Goal: Transaction & Acquisition: Download file/media

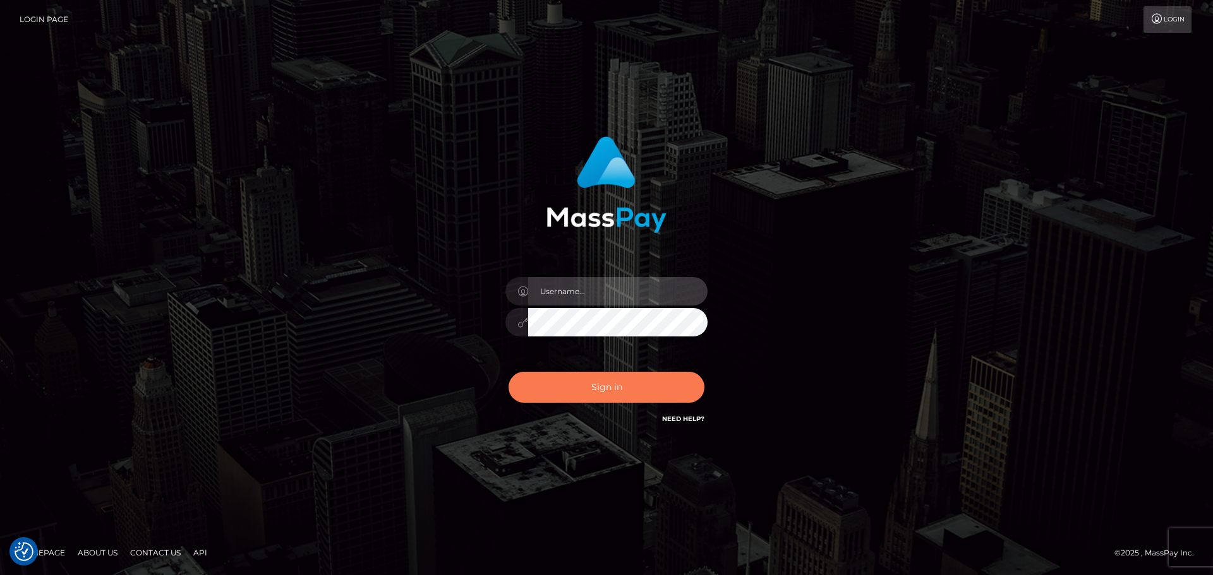
type input "vikki.jenkins"
click at [591, 392] on button "Sign in" at bounding box center [607, 387] width 196 height 31
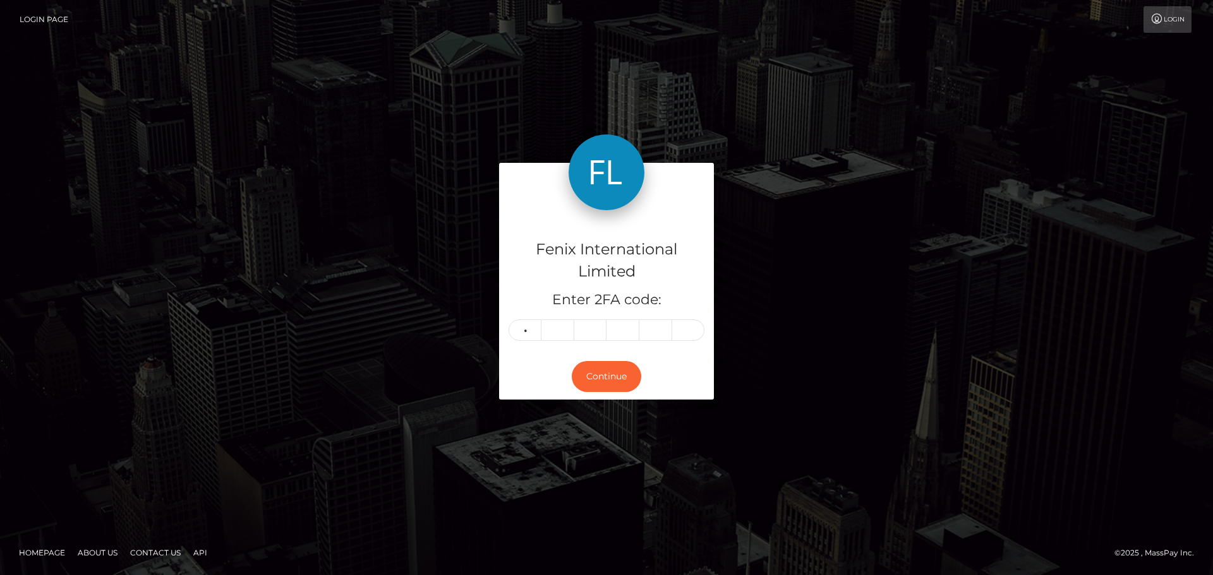
type input "8"
type input "9"
type input "5"
type input "2"
type input "5"
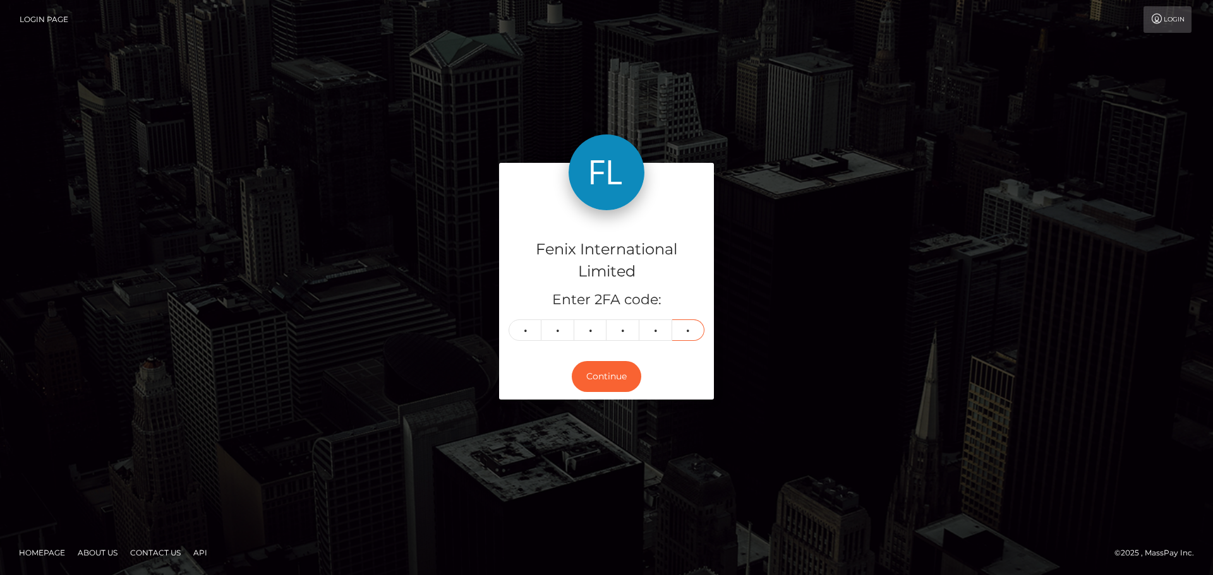
type input "5"
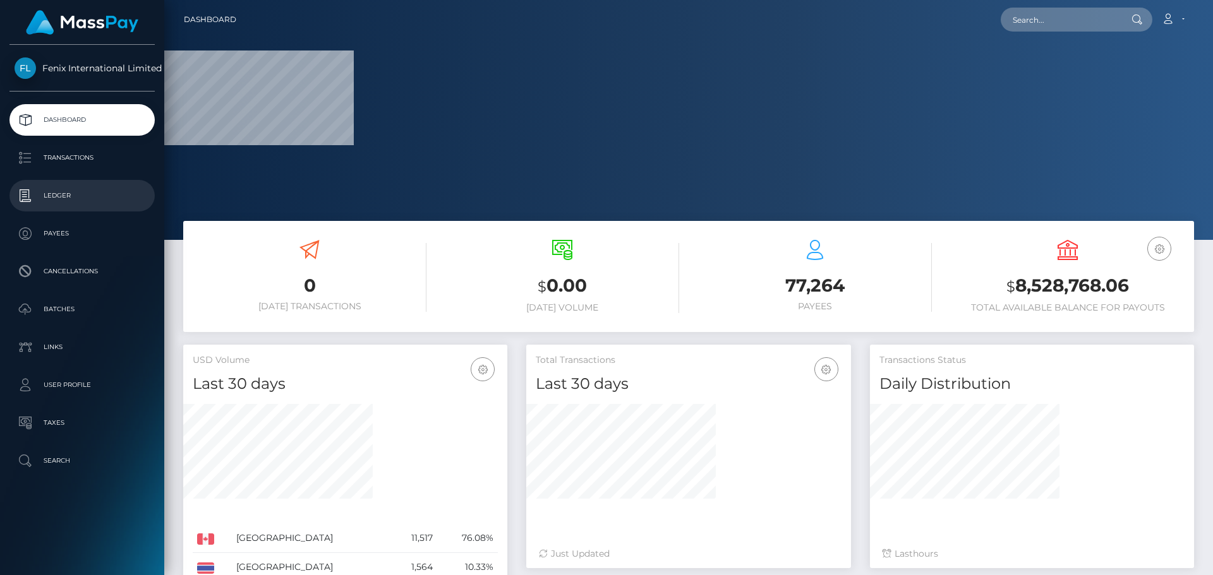
click at [64, 191] on p "Ledger" at bounding box center [82, 195] width 135 height 19
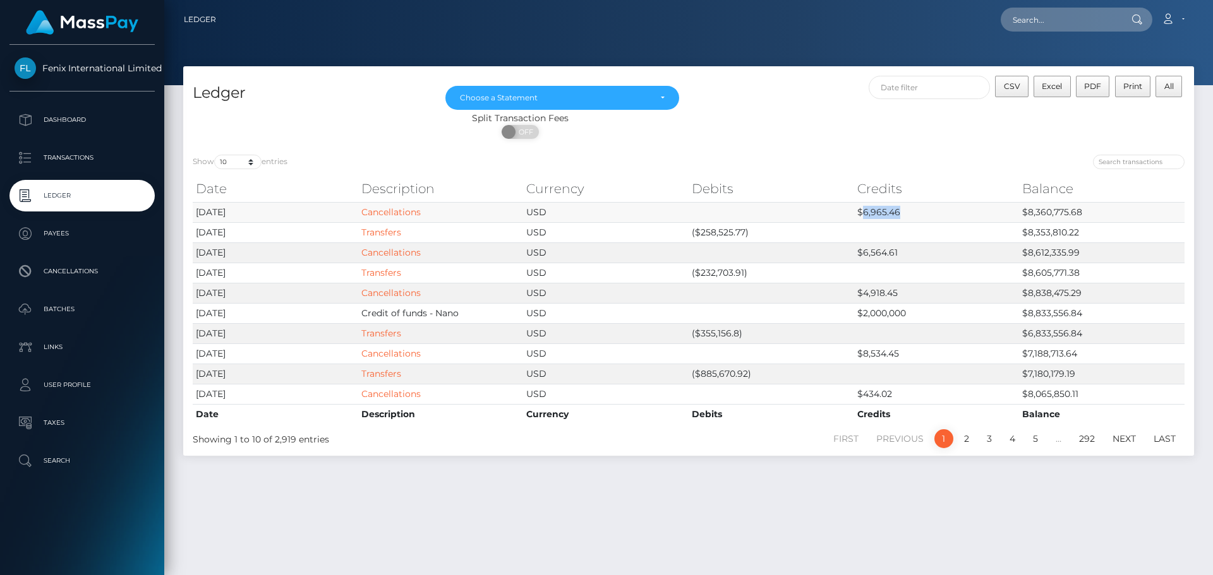
drag, startPoint x: 862, startPoint y: 211, endPoint x: 896, endPoint y: 210, distance: 34.1
click at [896, 210] on td "$6,965.46" at bounding box center [937, 212] width 166 height 20
copy td "6,965.46"
click at [1056, 214] on td "$8,360,775.68" at bounding box center [1102, 212] width 166 height 20
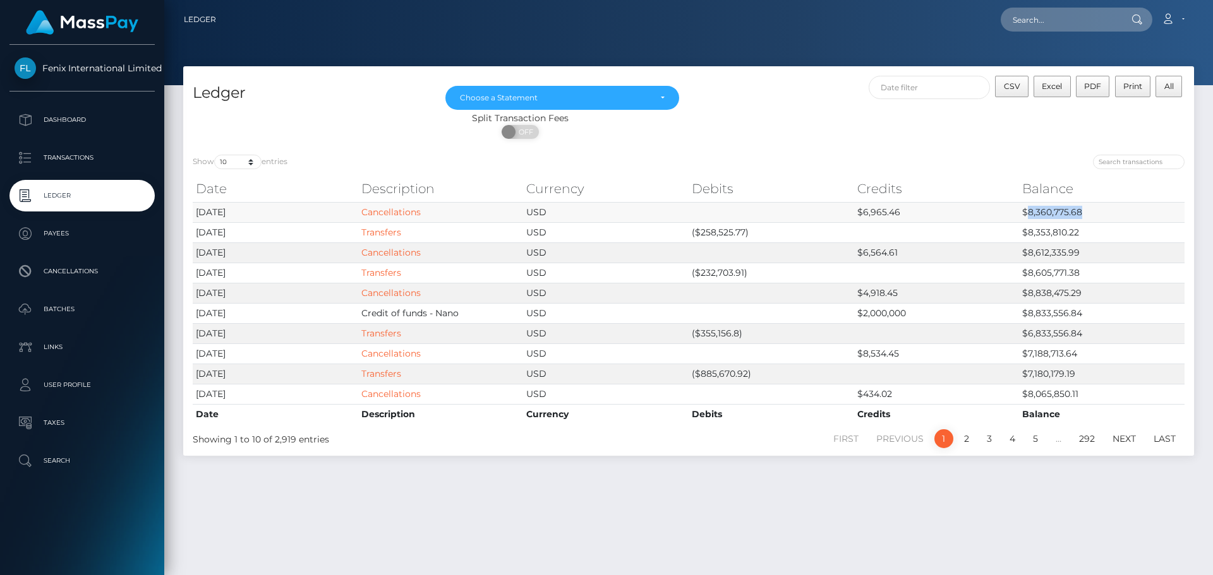
copy td "8,360,775.68"
click at [733, 226] on td "($258,525.77)" at bounding box center [772, 232] width 166 height 20
click at [729, 228] on td "($258,525.77)" at bounding box center [772, 232] width 166 height 20
copy td "258,525.77"
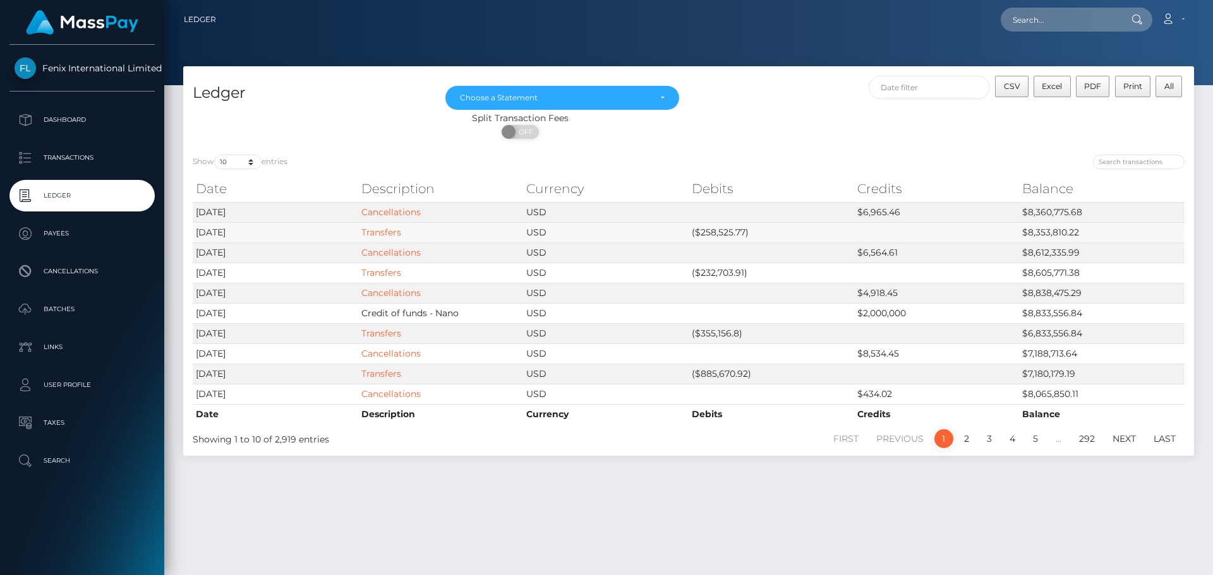
click at [1055, 229] on td "$8,353,810.22" at bounding box center [1102, 232] width 166 height 20
copy td "8,353,810.22"
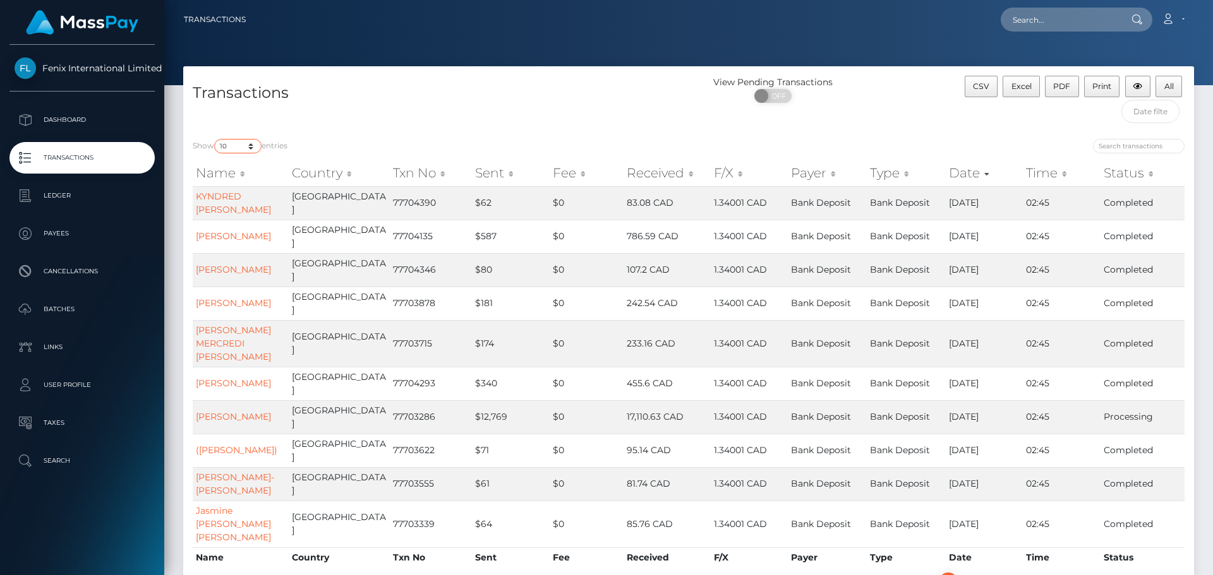
click at [251, 142] on select "10 25 50 100 250 500 1,000 3,500" at bounding box center [237, 146] width 47 height 15
select select "3500"
click at [215, 139] on select "10 25 50 100 250 500 1,000 3,500" at bounding box center [237, 146] width 47 height 15
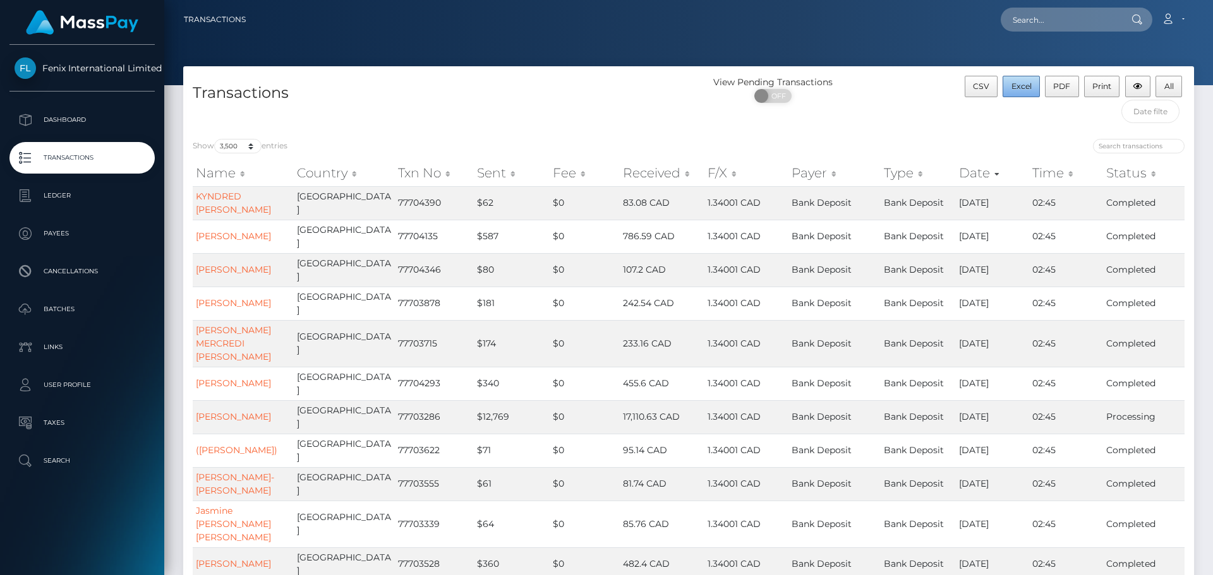
click at [1026, 82] on span "Excel" at bounding box center [1021, 85] width 20 height 9
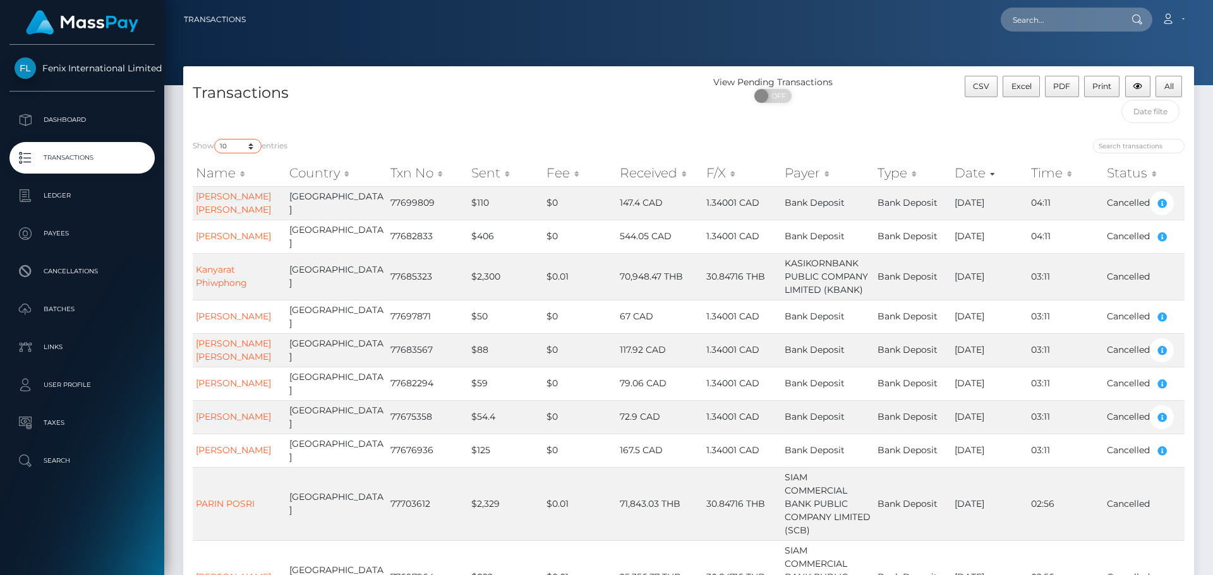
click at [246, 148] on select "10 25 50 100 250 500 1,000 3,500" at bounding box center [237, 146] width 47 height 15
select select "3500"
click at [215, 139] on select "10 25 50 100 250 500 1,000 3,500" at bounding box center [237, 146] width 47 height 15
click at [1021, 85] on span "Excel" at bounding box center [1021, 85] width 20 height 9
